Goal: Task Accomplishment & Management: Use online tool/utility

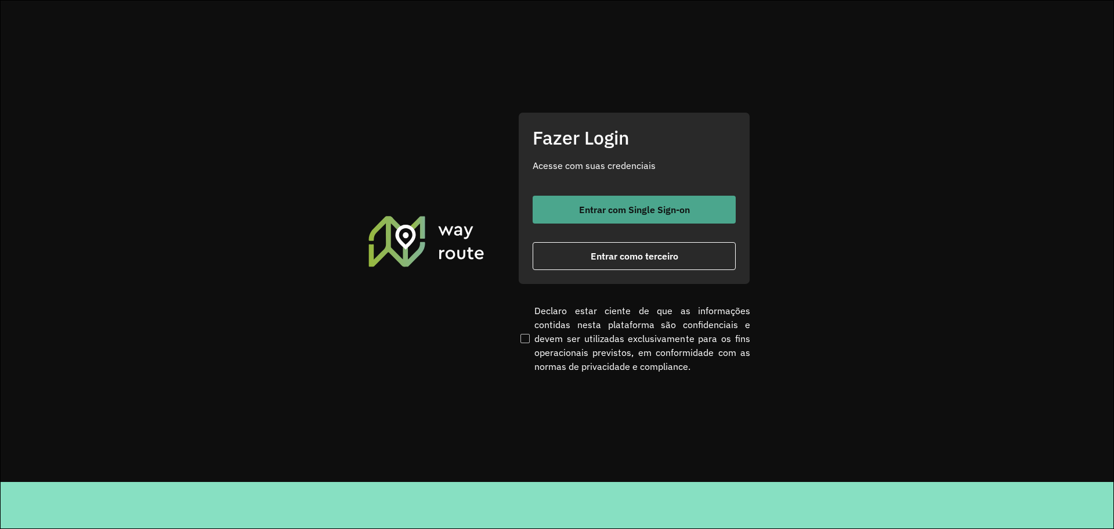
click at [636, 205] on span "Entrar com Single Sign-on" at bounding box center [634, 209] width 111 height 9
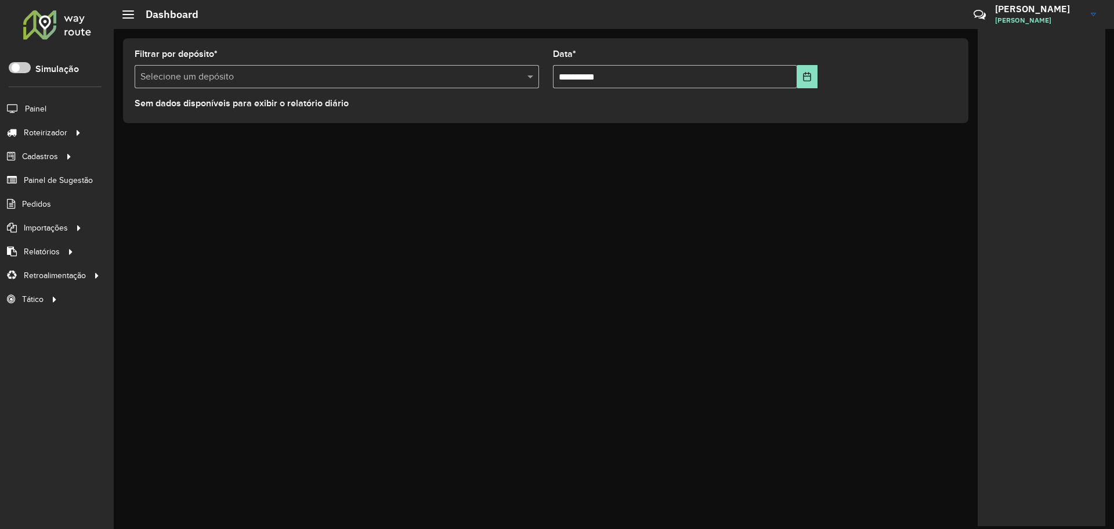
click at [472, 233] on div "**********" at bounding box center [614, 279] width 1000 height 500
click at [44, 203] on span "Pedidos" at bounding box center [37, 204] width 30 height 12
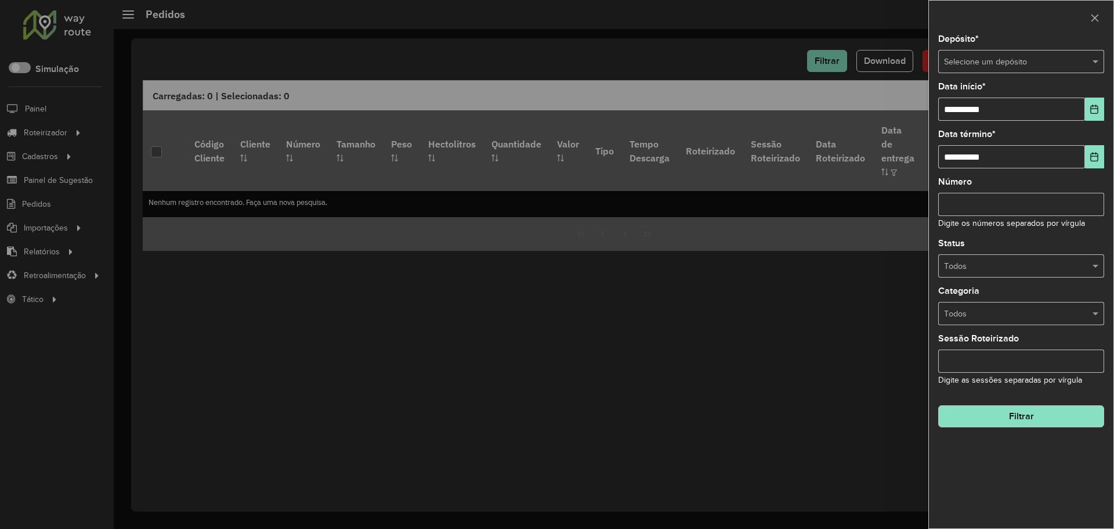
click at [974, 60] on input "text" at bounding box center [1009, 62] width 131 height 13
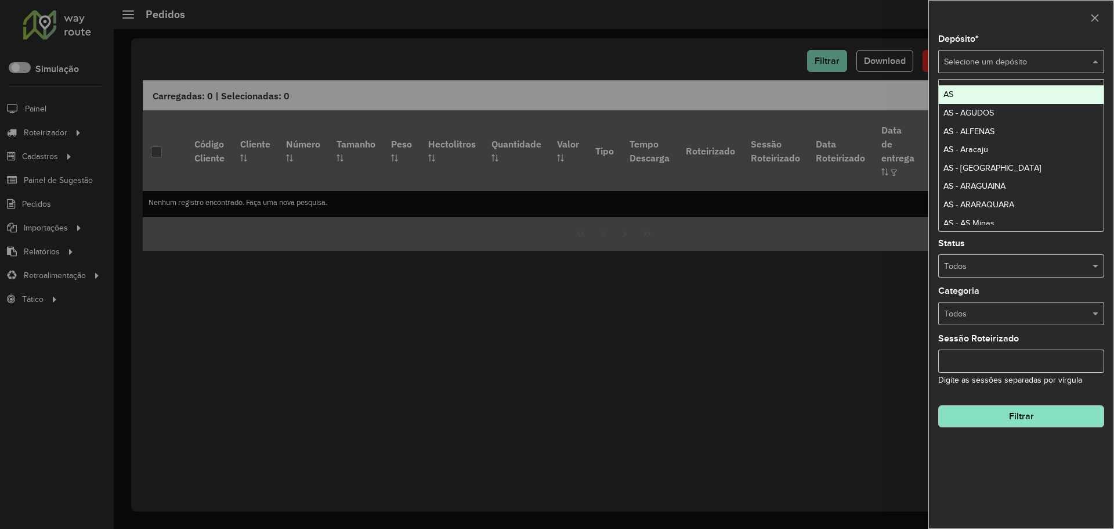
click at [527, 394] on div at bounding box center [557, 264] width 1114 height 529
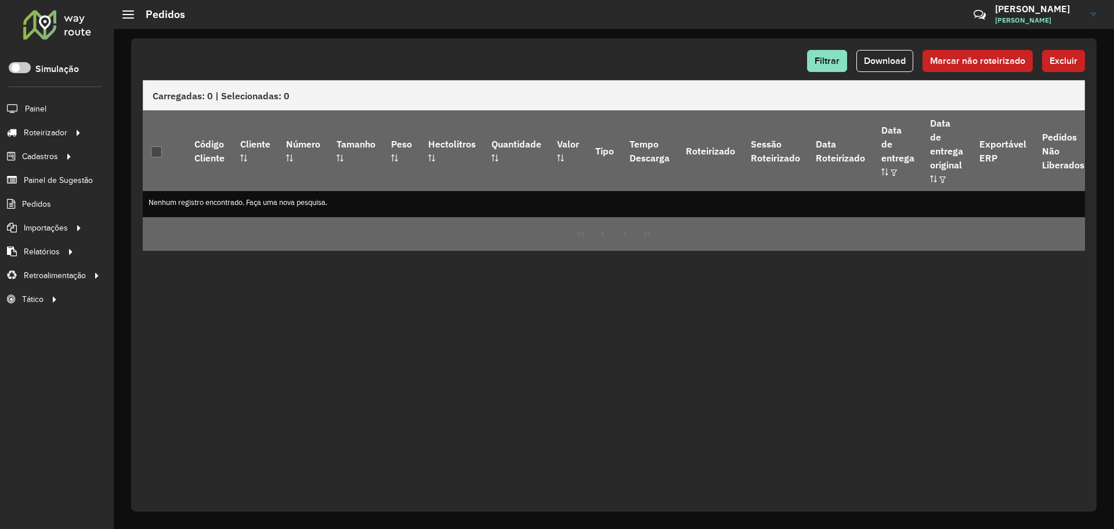
click at [600, 476] on div "Filtrar Download Marcar não roteirizado Excluir Carregadas: 0 | Selecionadas: 0…" at bounding box center [614, 274] width 966 height 473
click at [526, 421] on div "Filtrar Download Marcar não roteirizado Excluir Carregadas: 0 | Selecionadas: 0…" at bounding box center [614, 274] width 966 height 473
